Goal: Information Seeking & Learning: Find specific page/section

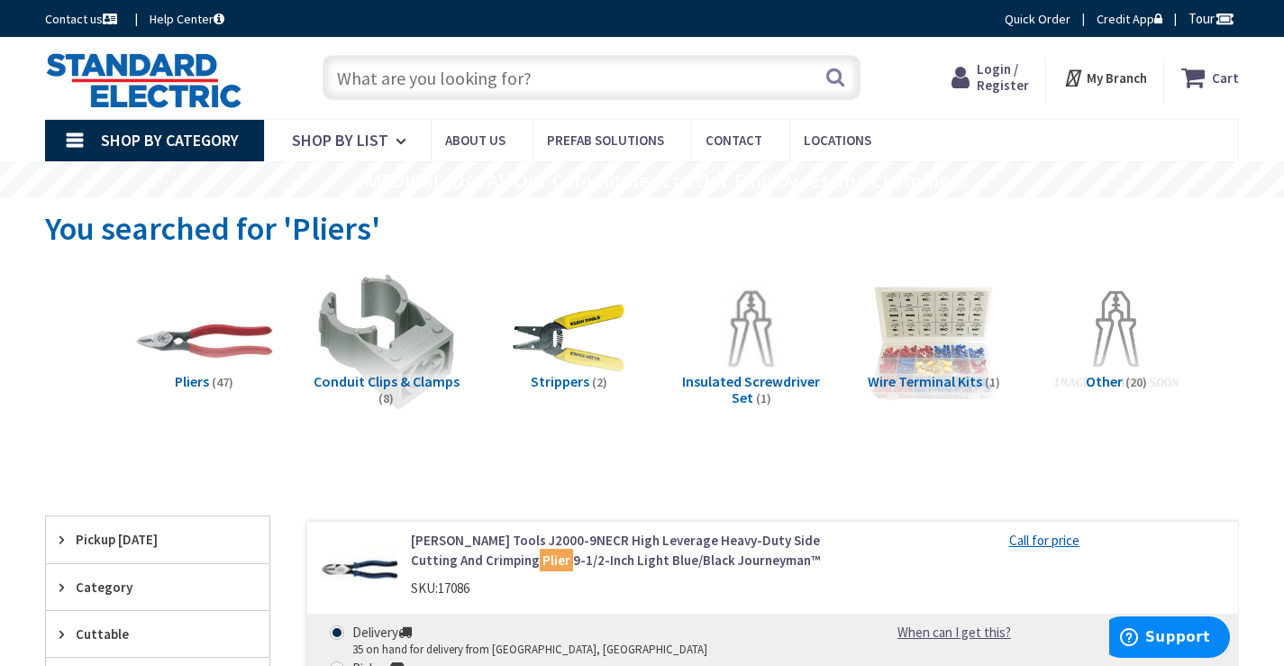
click at [432, 87] on input "text" at bounding box center [591, 77] width 538 height 45
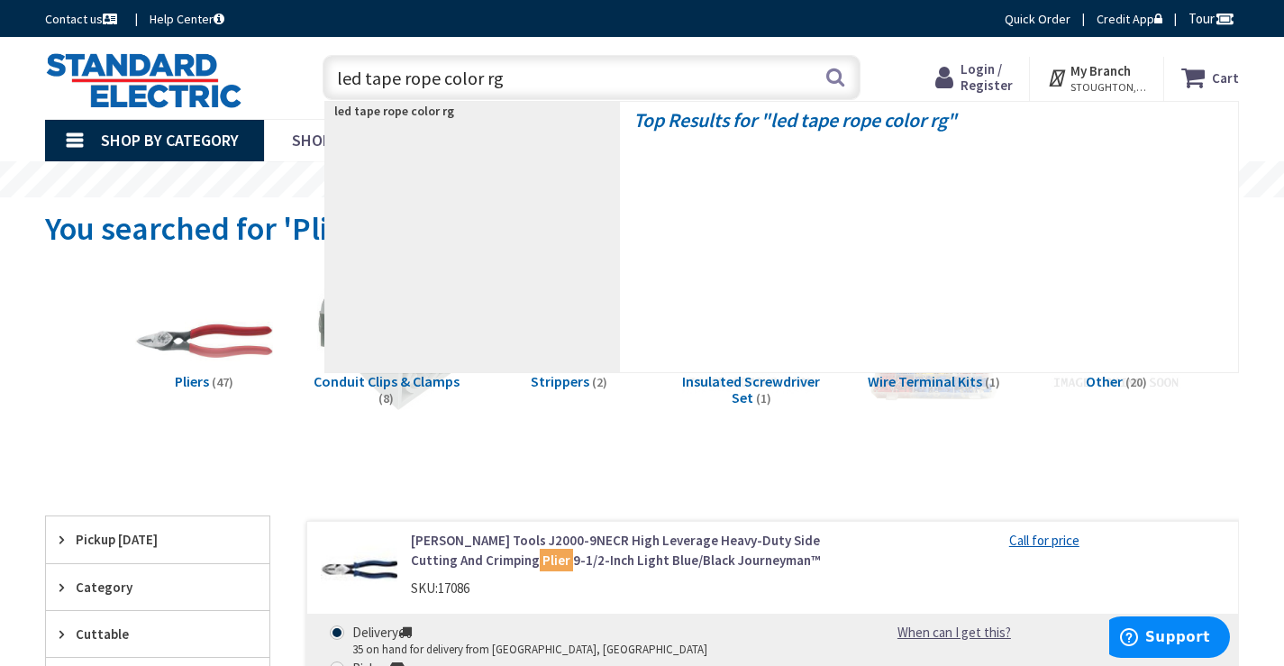
type input "led tape rope color rgb"
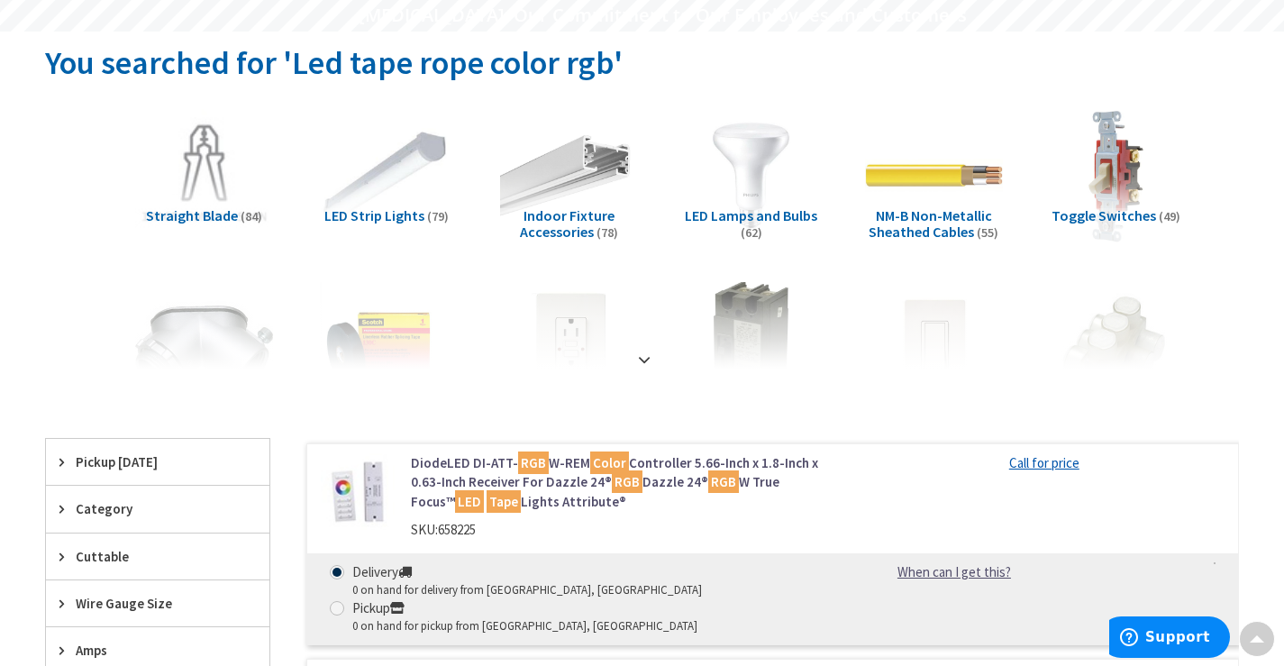
scroll to position [169, 0]
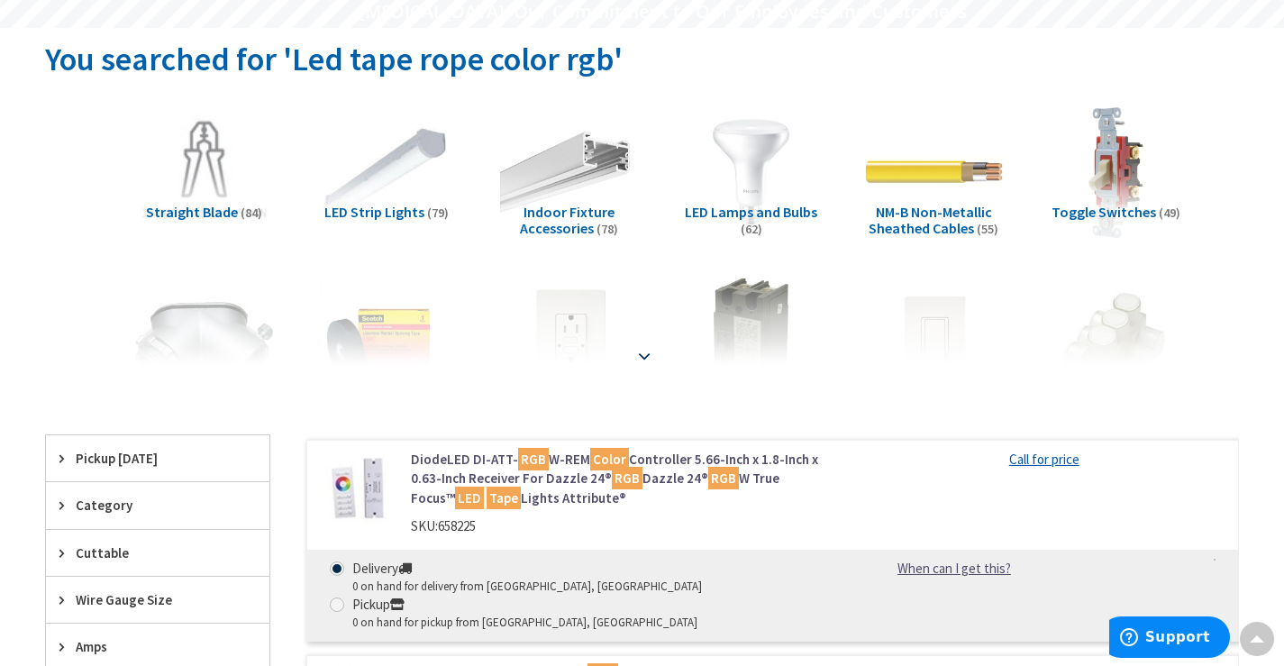
click at [645, 359] on div at bounding box center [642, 316] width 1104 height 99
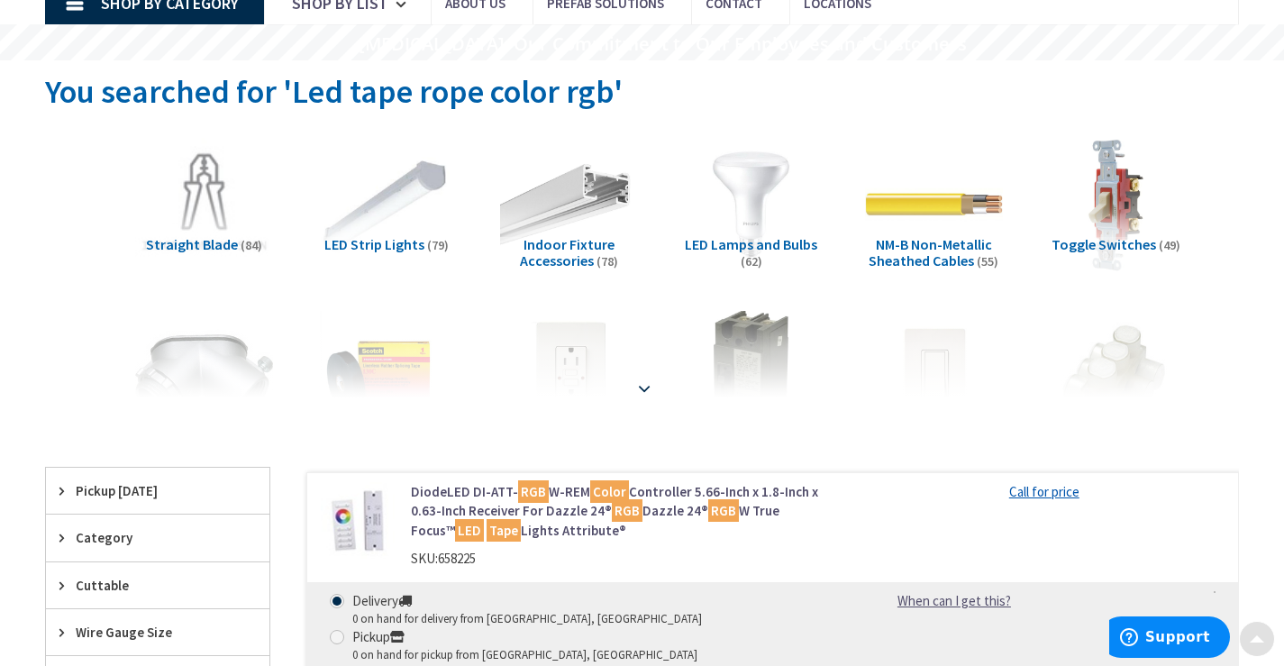
scroll to position [137, 0]
click at [643, 394] on div at bounding box center [642, 348] width 1104 height 99
click at [643, 389] on strong at bounding box center [644, 388] width 22 height 20
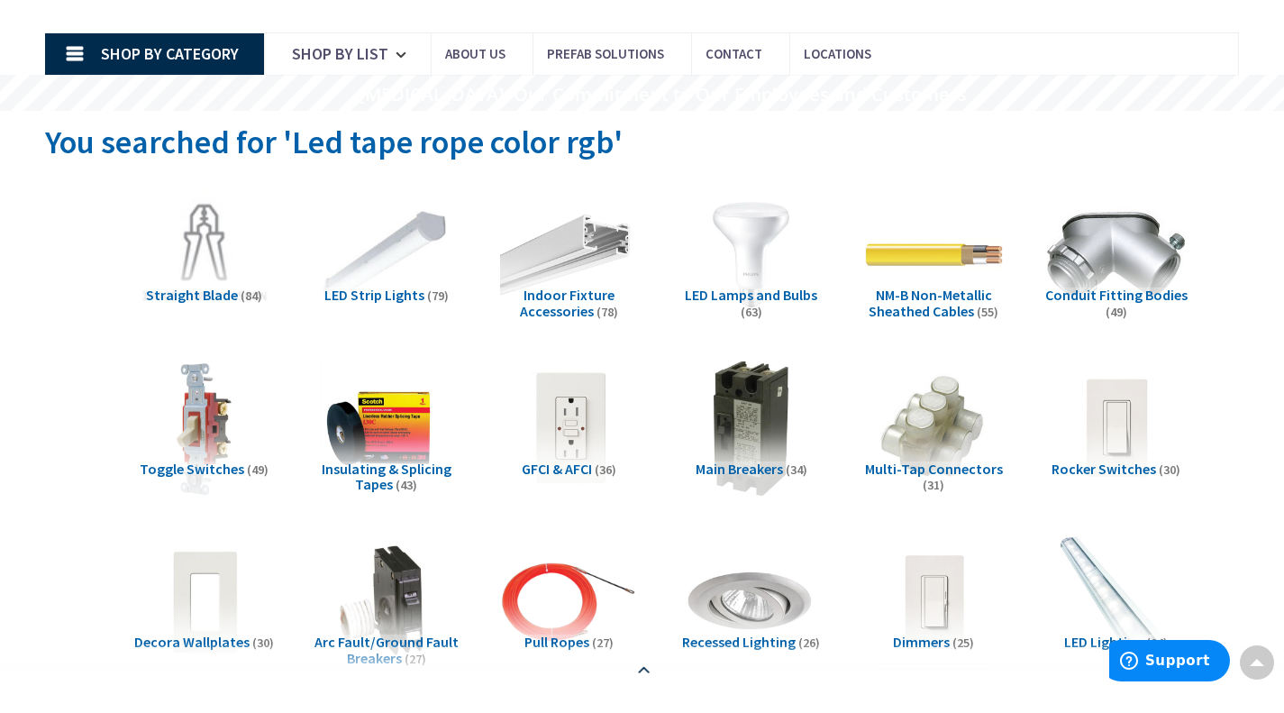
scroll to position [0, 0]
